Goal: Use online tool/utility: Utilize a website feature to perform a specific function

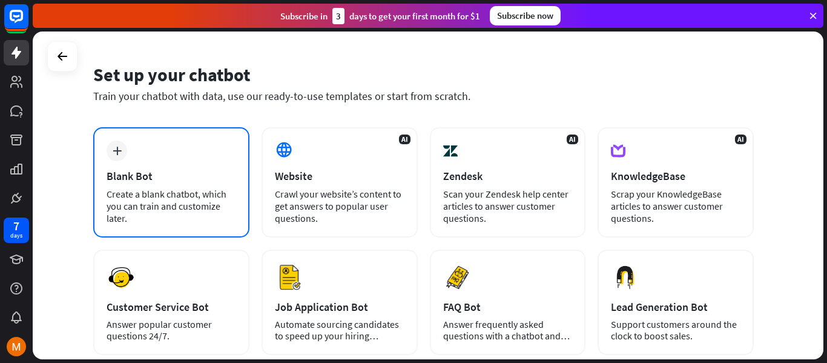
scroll to position [33, 0]
click at [105, 152] on div "plus Blank Bot Create a blank chatbot, which you can train and customize later." at bounding box center [171, 182] width 156 height 110
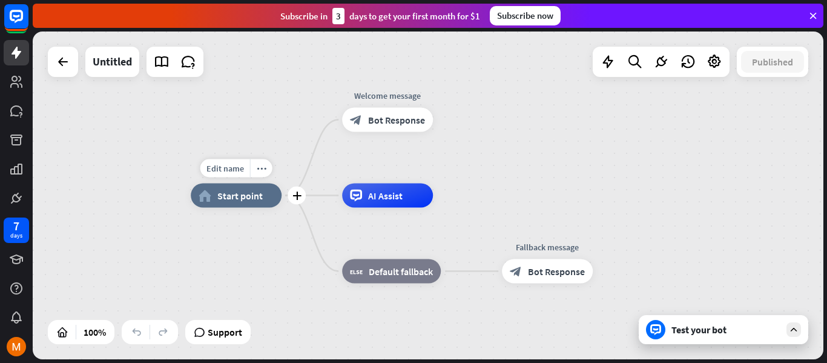
click at [228, 200] on span "Start point" at bounding box center [239, 195] width 45 height 12
click at [352, 200] on icon at bounding box center [356, 195] width 12 height 12
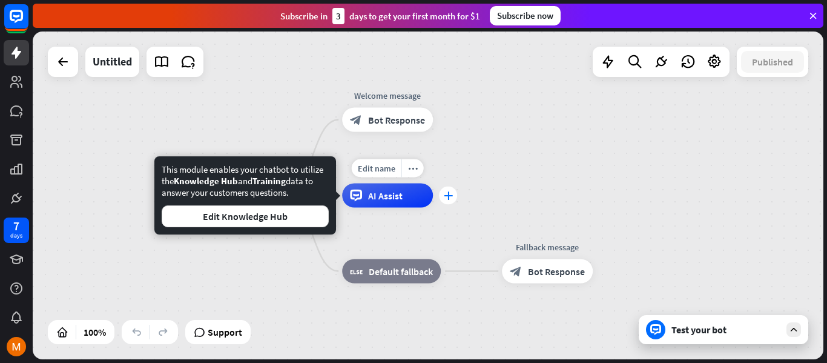
click at [456, 193] on div "plus" at bounding box center [448, 195] width 18 height 18
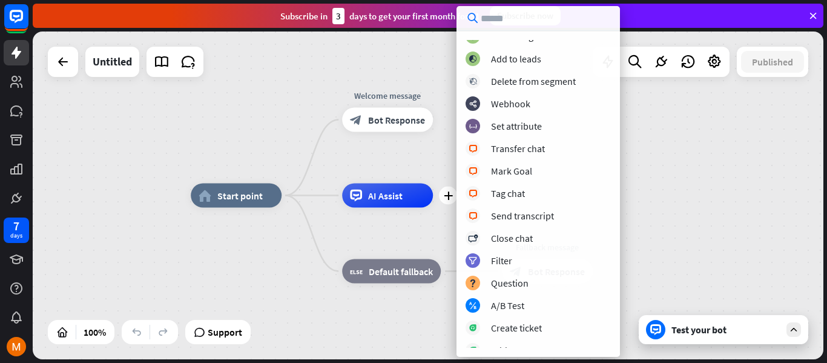
scroll to position [119, 0]
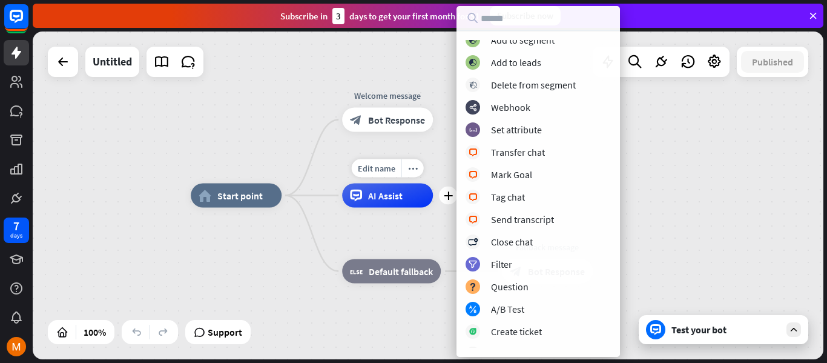
click at [401, 208] on div "Edit name more_horiz plus AI Assist" at bounding box center [387, 195] width 91 height 24
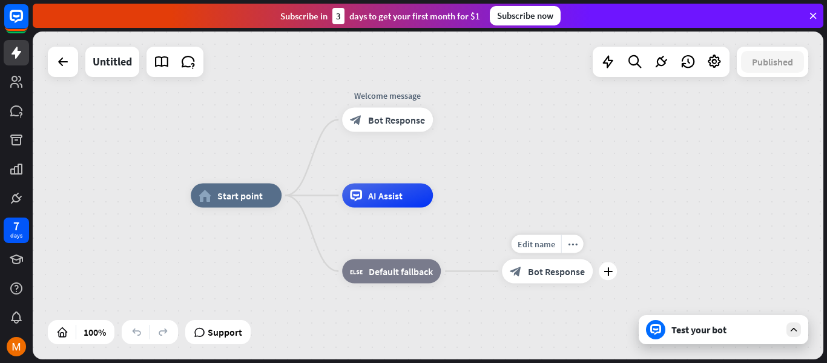
click at [530, 269] on span "Bot Response" at bounding box center [556, 271] width 57 height 12
